Goal: Task Accomplishment & Management: Complete application form

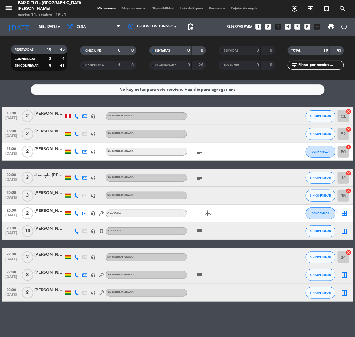
click at [304, 24] on icon "looks_6" at bounding box center [307, 27] width 8 height 8
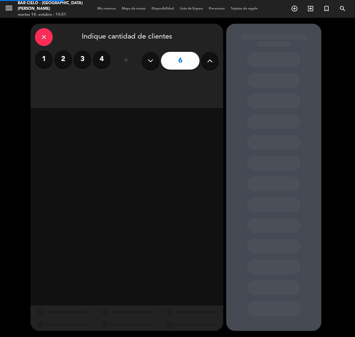
click at [307, 27] on div at bounding box center [273, 177] width 95 height 307
click at [201, 61] on button at bounding box center [210, 61] width 18 height 18
click at [204, 62] on button at bounding box center [210, 61] width 18 height 18
type input "8"
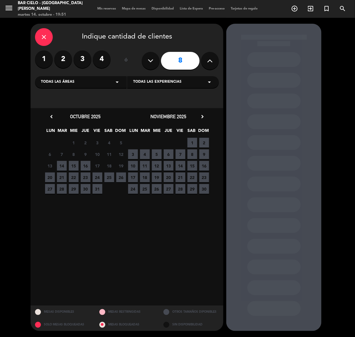
click at [76, 163] on span "15" at bounding box center [74, 166] width 10 height 10
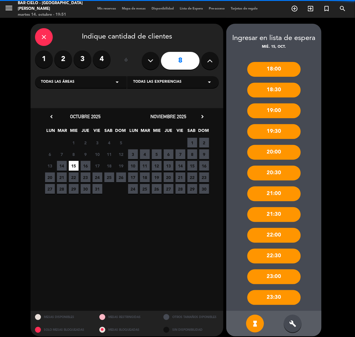
click at [296, 326] on div "build" at bounding box center [292, 324] width 18 height 18
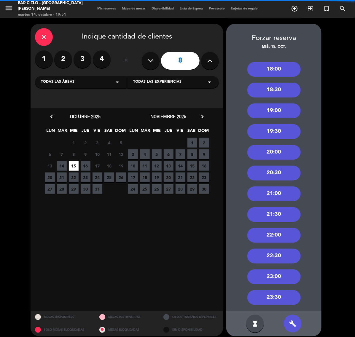
click at [282, 279] on div "23:00" at bounding box center [273, 276] width 53 height 15
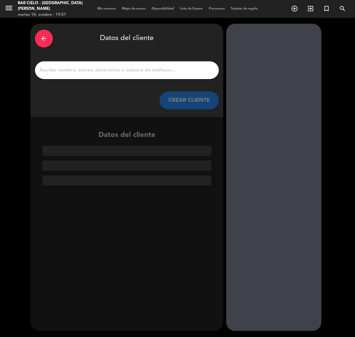
click at [43, 38] on icon "arrow_back" at bounding box center [43, 38] width 7 height 7
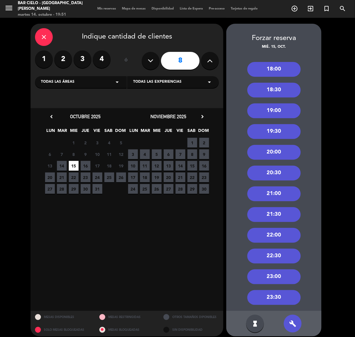
click at [290, 298] on div "23:30" at bounding box center [273, 297] width 53 height 15
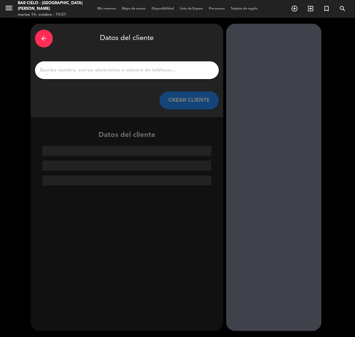
click at [145, 70] on input "1" at bounding box center [126, 70] width 175 height 8
paste input "[PERSON_NAME]"
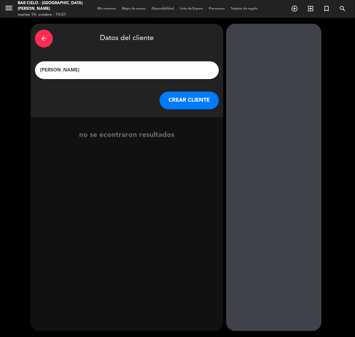
type input "[PERSON_NAME]"
click at [178, 100] on button "CREAR CLIENTE" at bounding box center [188, 101] width 59 height 18
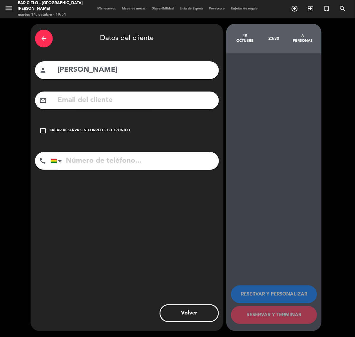
click at [177, 100] on input "text" at bounding box center [135, 100] width 157 height 12
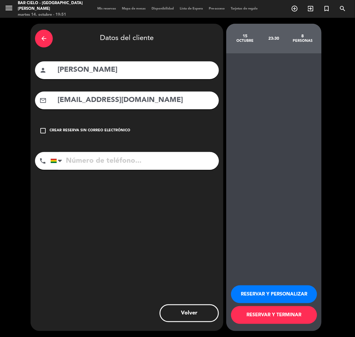
type input "[EMAIL_ADDRESS][DOMAIN_NAME]"
click at [117, 157] on input "tel" at bounding box center [134, 161] width 168 height 18
paste input "72652235"
type input "72652235"
click at [270, 295] on button "RESERVAR Y PERSONALIZAR" at bounding box center [274, 294] width 86 height 18
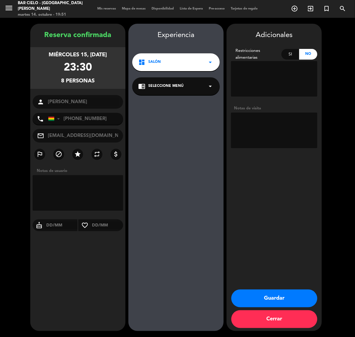
click at [282, 297] on button "Guardar" at bounding box center [274, 298] width 86 height 18
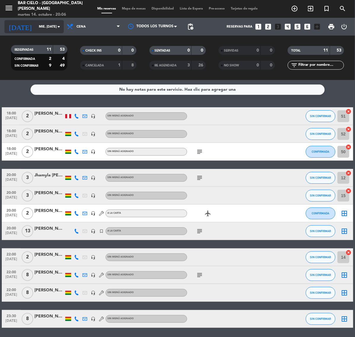
click at [36, 26] on input "mié. [DATE]" at bounding box center [58, 27] width 44 height 10
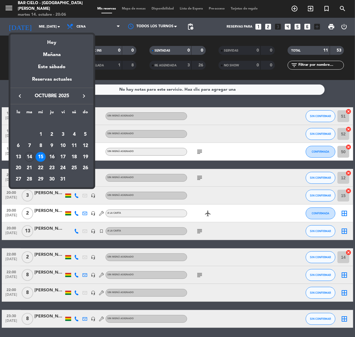
click at [51, 156] on div "16" at bounding box center [52, 157] width 10 height 10
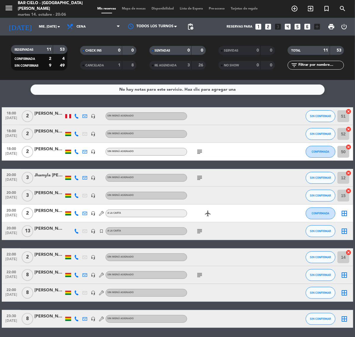
type input "[DEMOGRAPHIC_DATA] [DATE]"
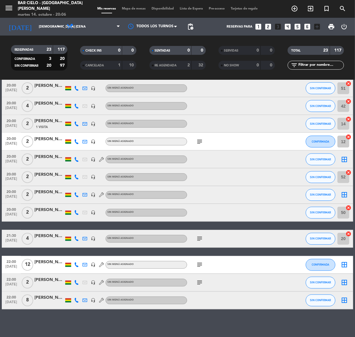
scroll to position [258, 0]
